Goal: Information Seeking & Learning: Compare options

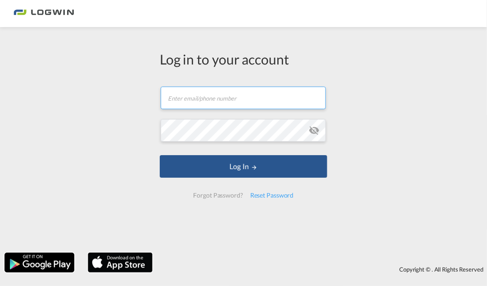
click at [231, 102] on input "text" at bounding box center [243, 97] width 165 height 23
type input "[EMAIL_ADDRESS][PERSON_NAME][DOMAIN_NAME]"
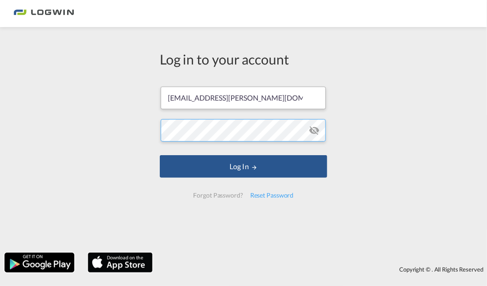
click at [160, 155] on button "Log In" at bounding box center [244, 166] width 168 height 23
